Goal: Browse casually

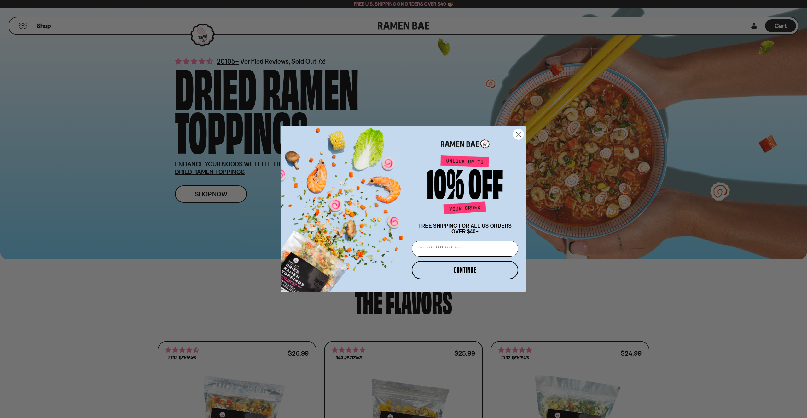
click at [521, 133] on circle "Close dialog" at bounding box center [518, 134] width 10 height 10
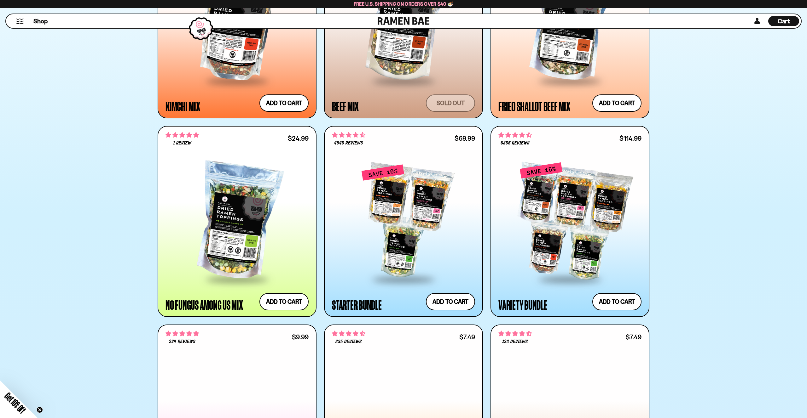
scroll to position [636, 0]
